Goal: Information Seeking & Learning: Find specific fact

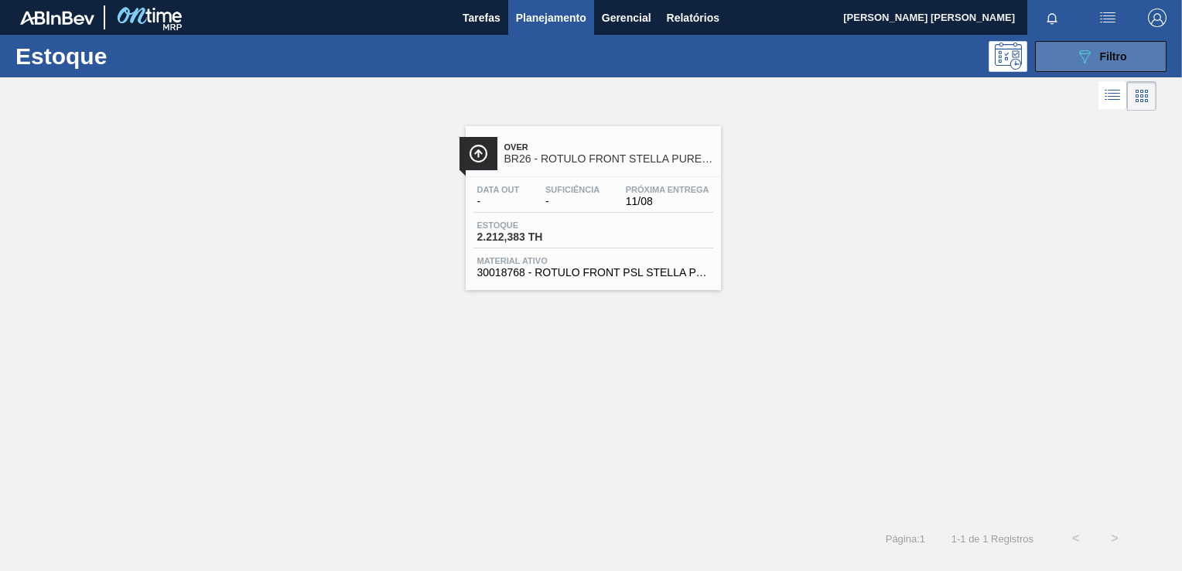
click at [1136, 46] on button "089F7B8B-B2A5-4AFE-B5C0-19BA573D28AC Filtro" at bounding box center [1101, 56] width 132 height 31
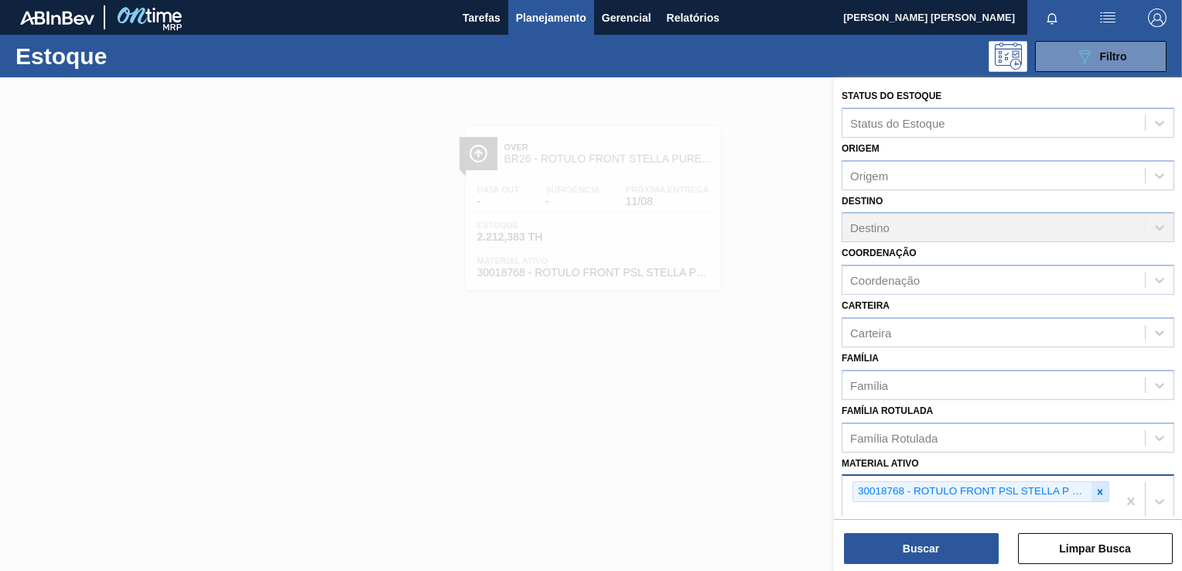
click at [1101, 491] on icon at bounding box center [1100, 492] width 11 height 11
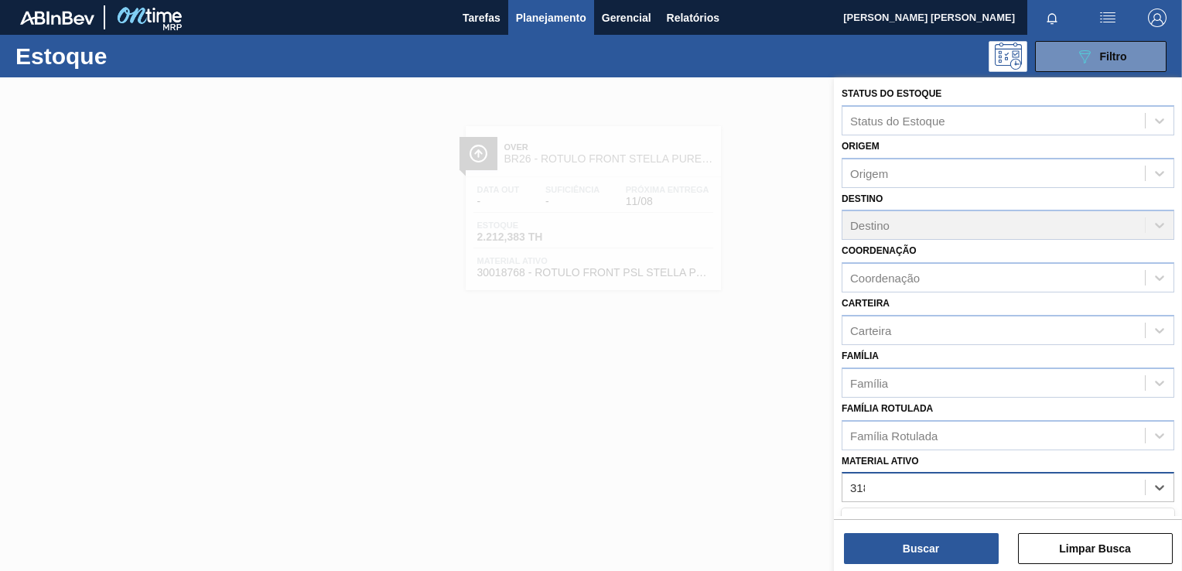
type ativo "3188"
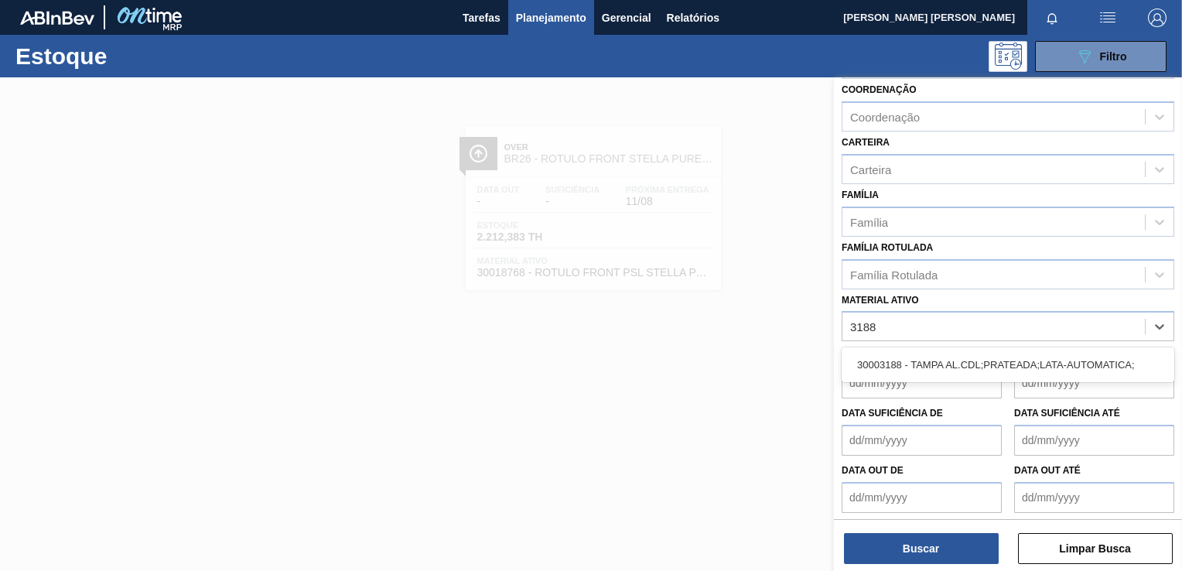
scroll to position [164, 0]
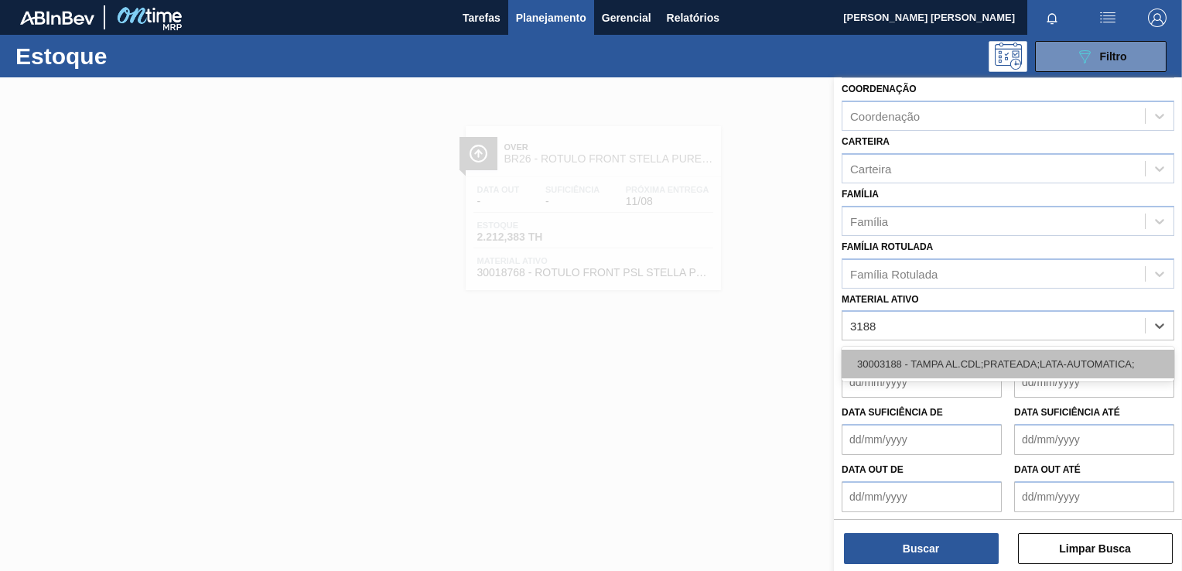
click at [984, 364] on div "30003188 - TAMPA AL.CDL;PRATEADA;LATA-AUTOMATICA;" at bounding box center [1008, 364] width 333 height 29
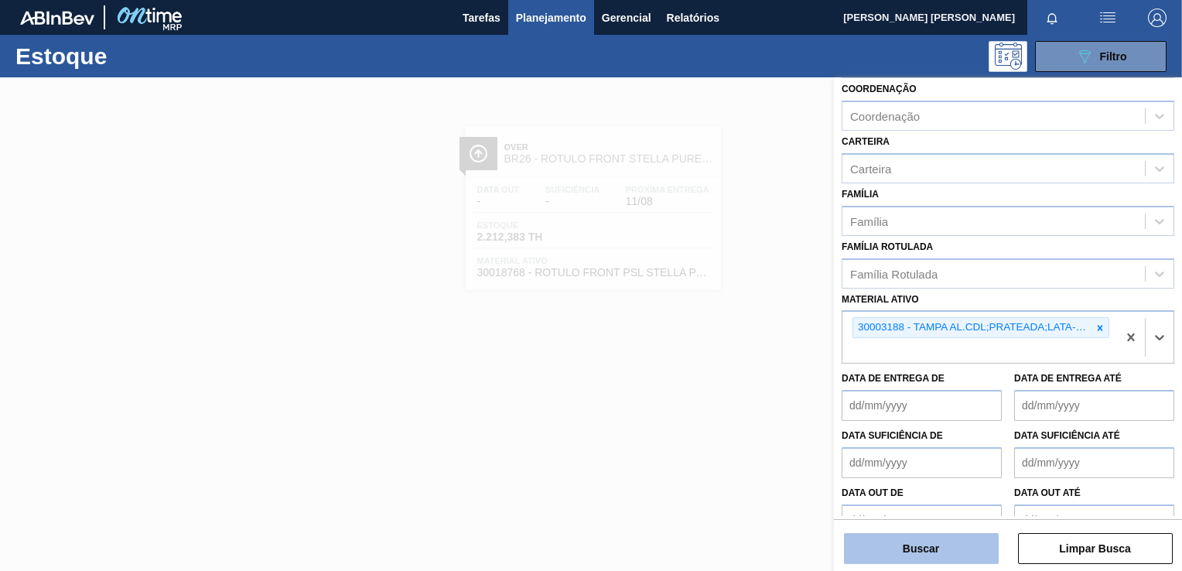
click at [953, 545] on button "Buscar" at bounding box center [921, 548] width 155 height 31
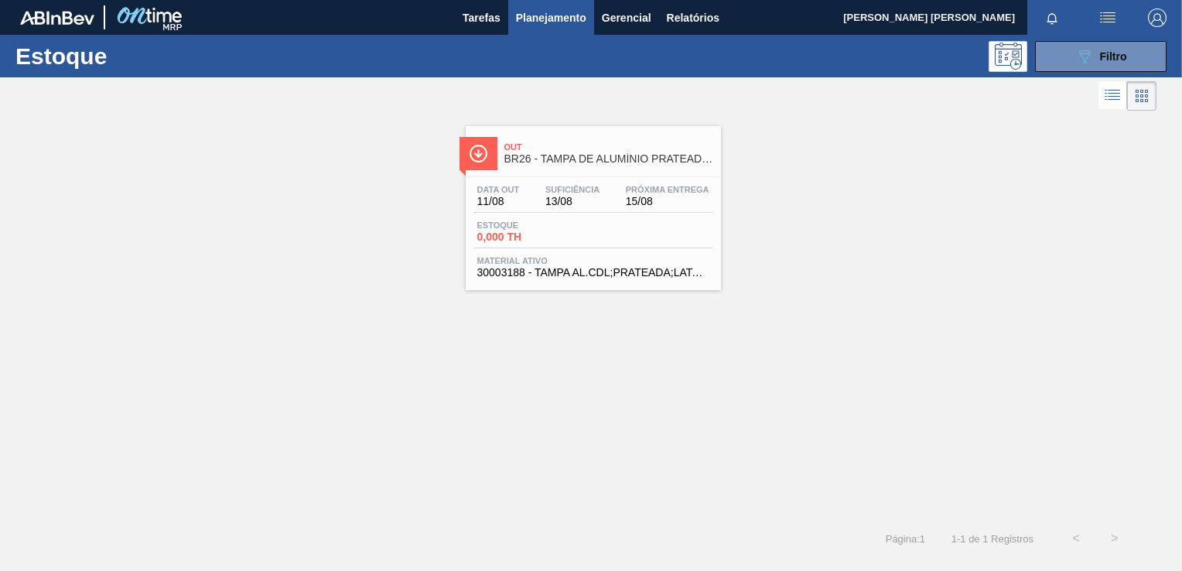
click at [545, 235] on span "0,000 TH" at bounding box center [531, 237] width 108 height 12
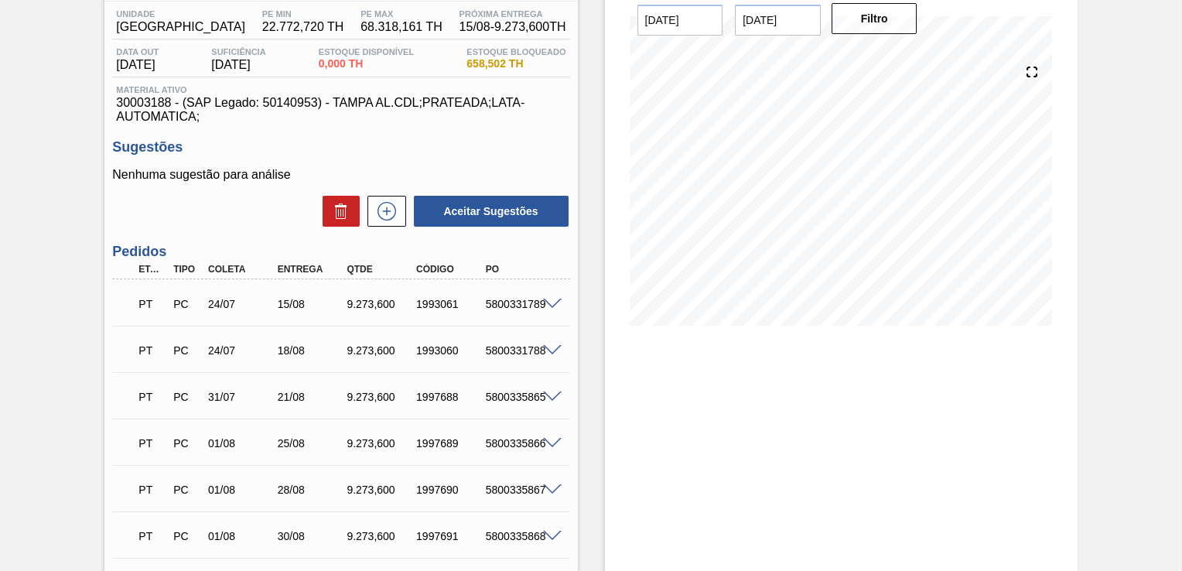
scroll to position [155, 0]
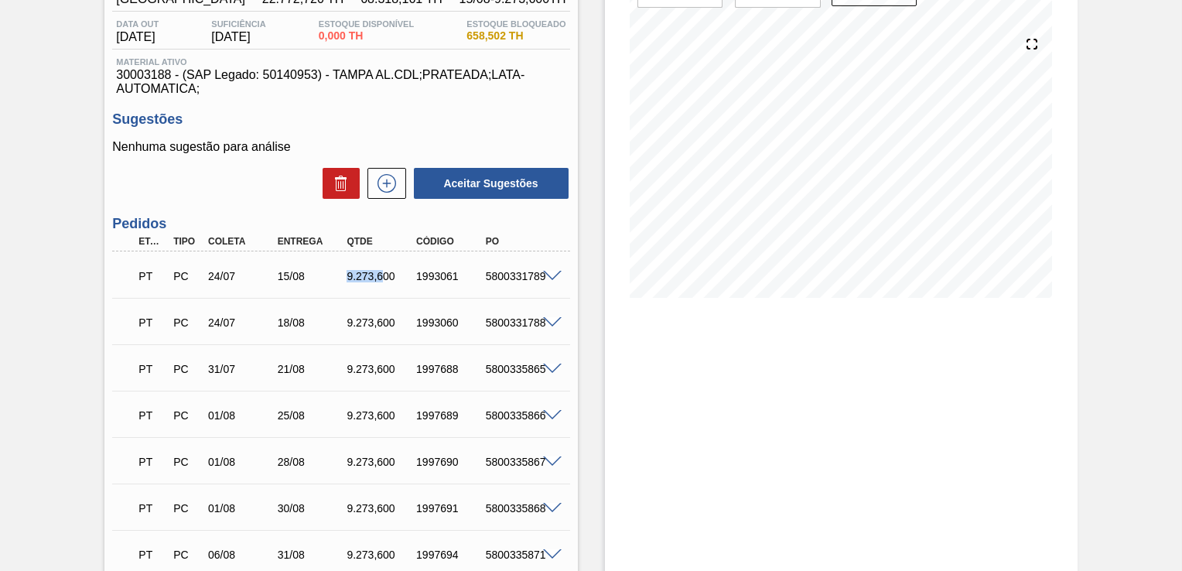
drag, startPoint x: 341, startPoint y: 272, endPoint x: 383, endPoint y: 277, distance: 42.0
click at [383, 277] on div "9.273,600" at bounding box center [372, 276] width 70 height 12
copy div "9.273,6"
click at [548, 270] on div at bounding box center [554, 275] width 31 height 12
click at [548, 274] on span at bounding box center [552, 277] width 19 height 12
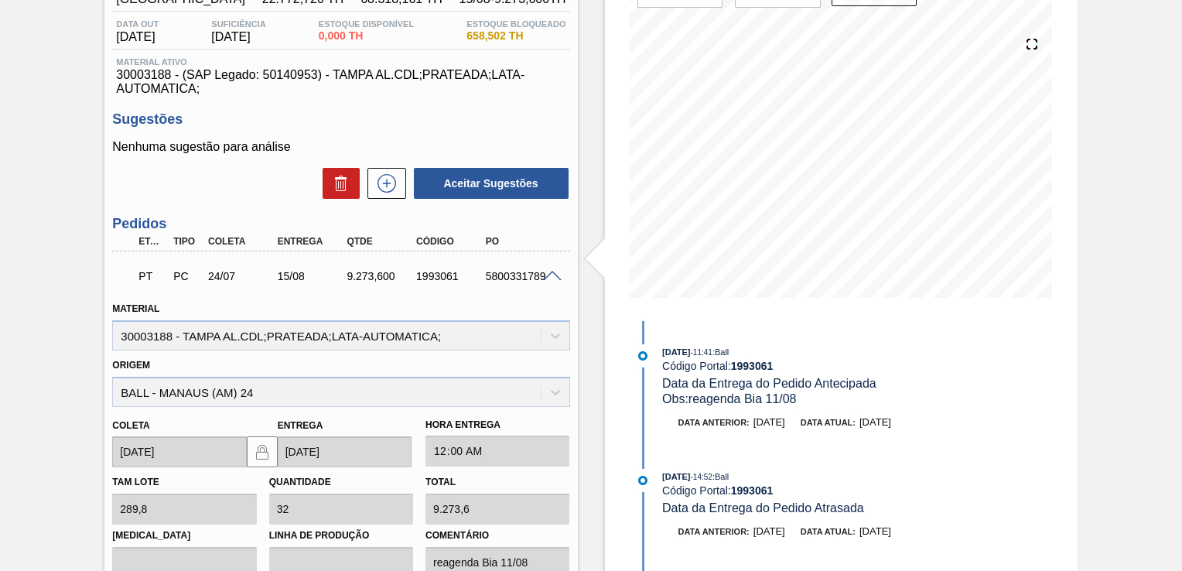
click at [550, 270] on div at bounding box center [554, 275] width 31 height 12
click at [556, 280] on div "PT PC 24/07 15/08 9.273,600 1993061 5800331789" at bounding box center [340, 274] width 457 height 39
click at [554, 278] on span at bounding box center [552, 277] width 19 height 12
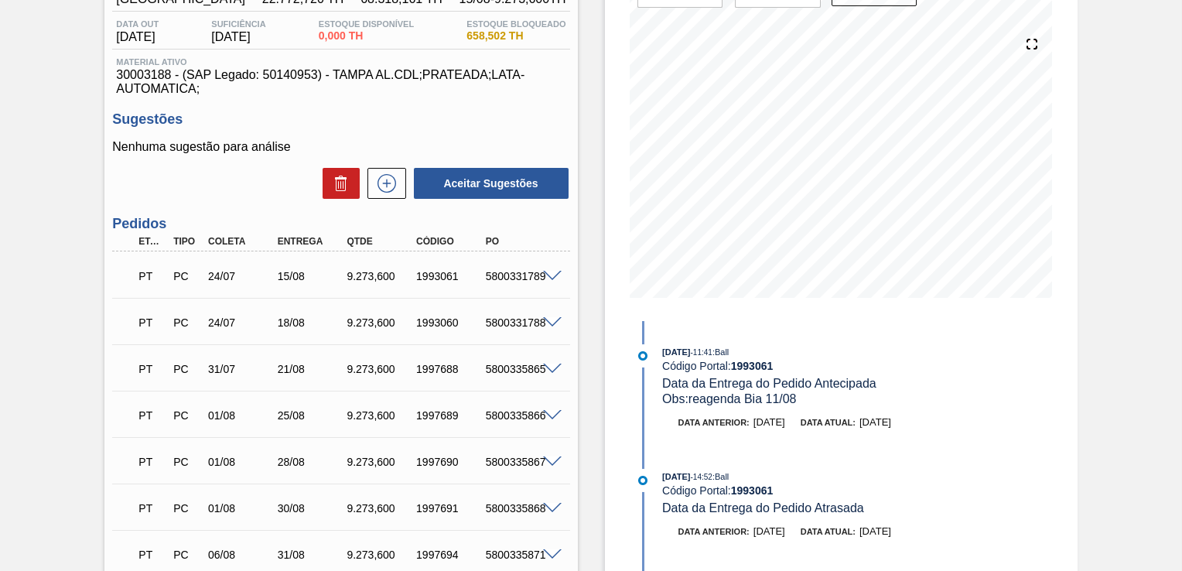
click at [359, 274] on div "9.273,600" at bounding box center [381, 276] width 76 height 12
copy div "9.273,600"
